Goal: Communication & Community: Ask a question

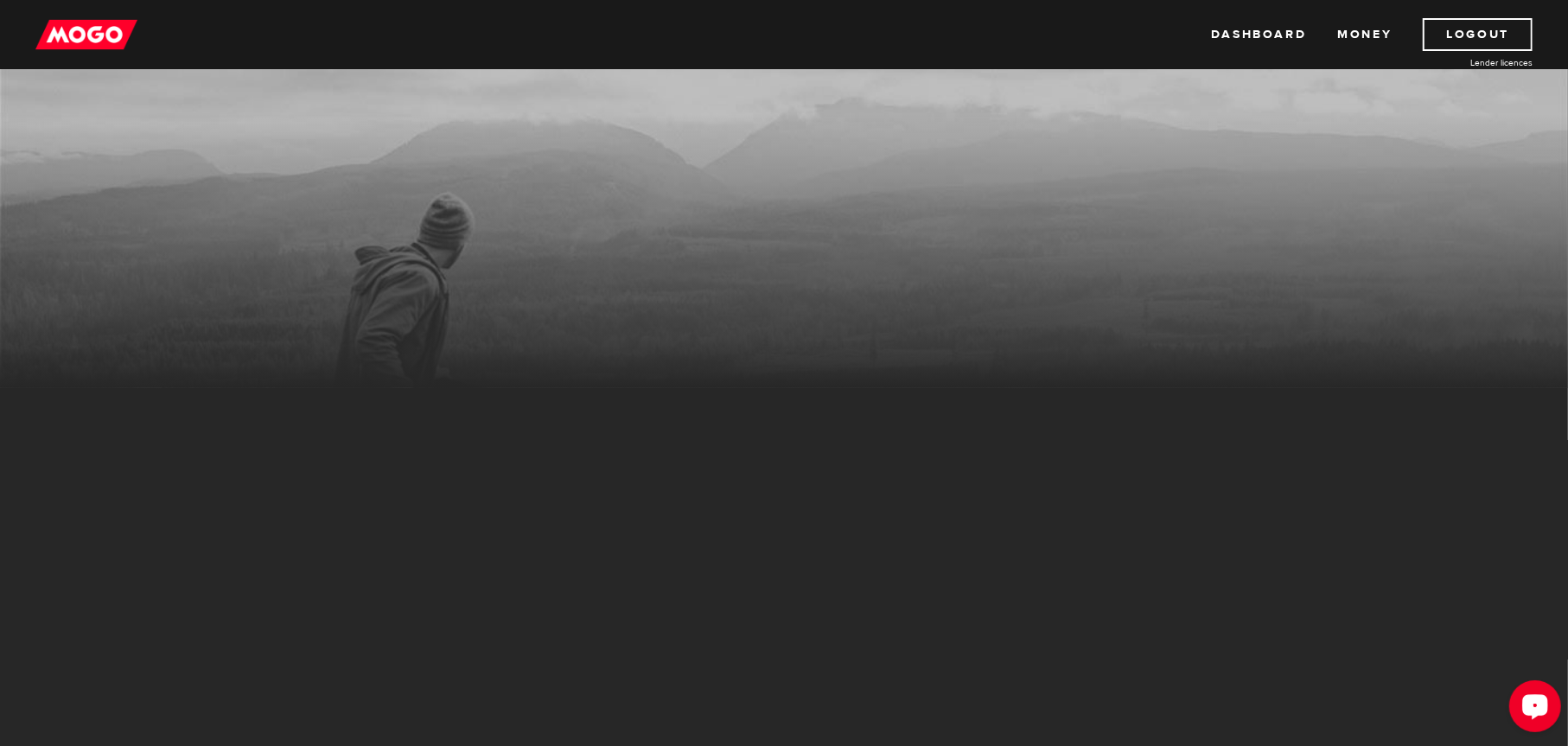
click at [1540, 704] on icon "Open LiveChat chat widget" at bounding box center [1535, 705] width 17 height 11
